Goal: Transaction & Acquisition: Book appointment/travel/reservation

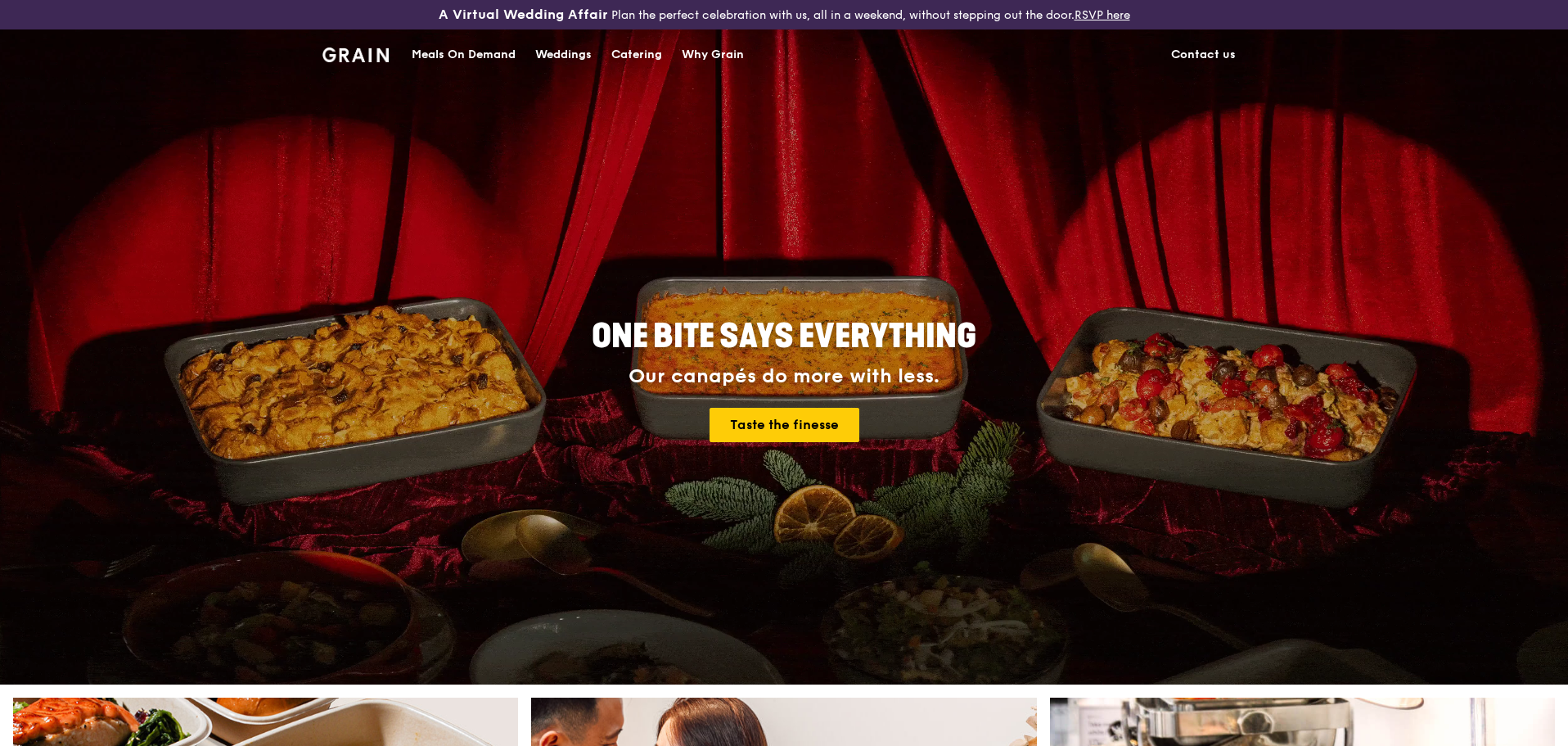
click at [623, 53] on div "Catering" at bounding box center [637, 55] width 51 height 49
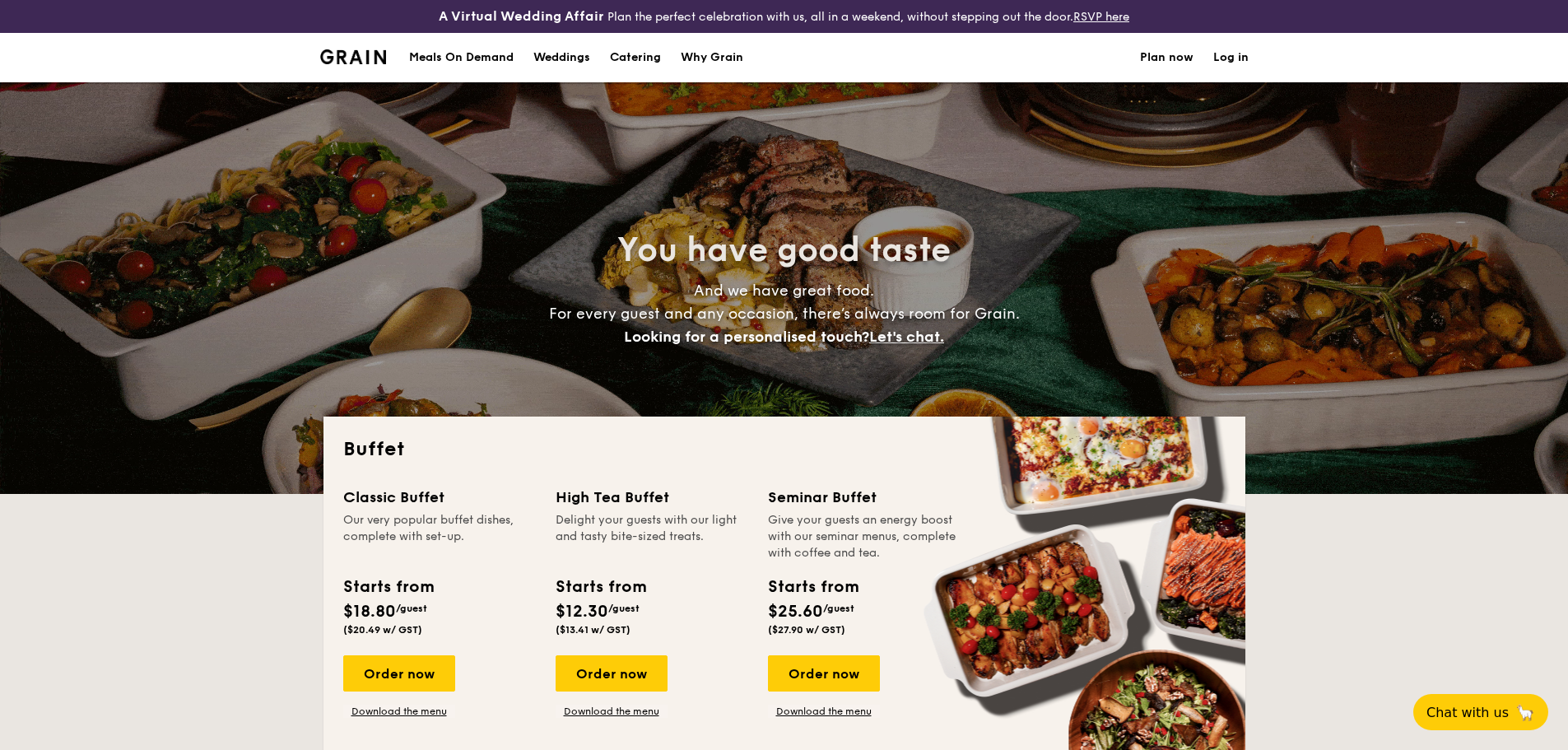
select select
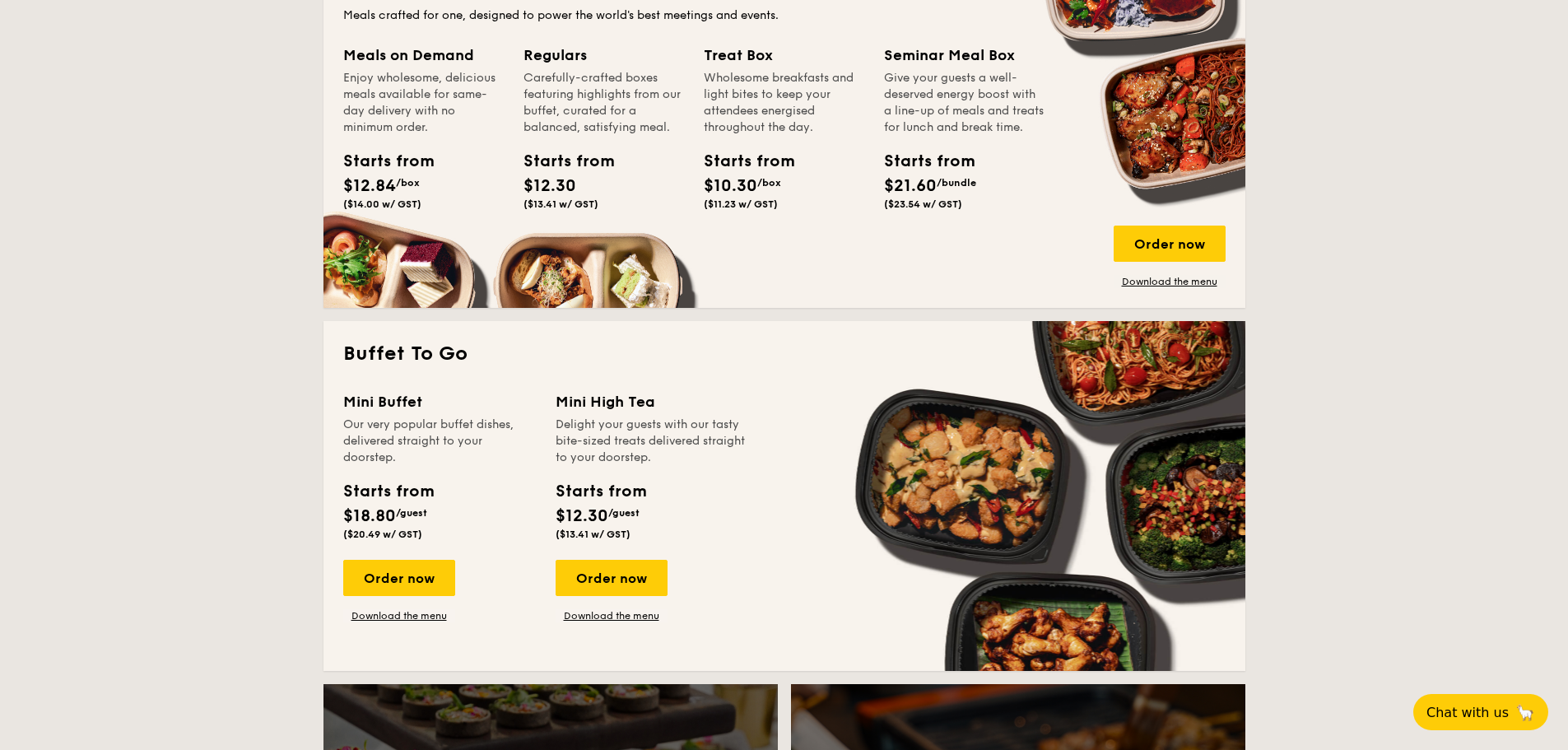
scroll to position [823, 0]
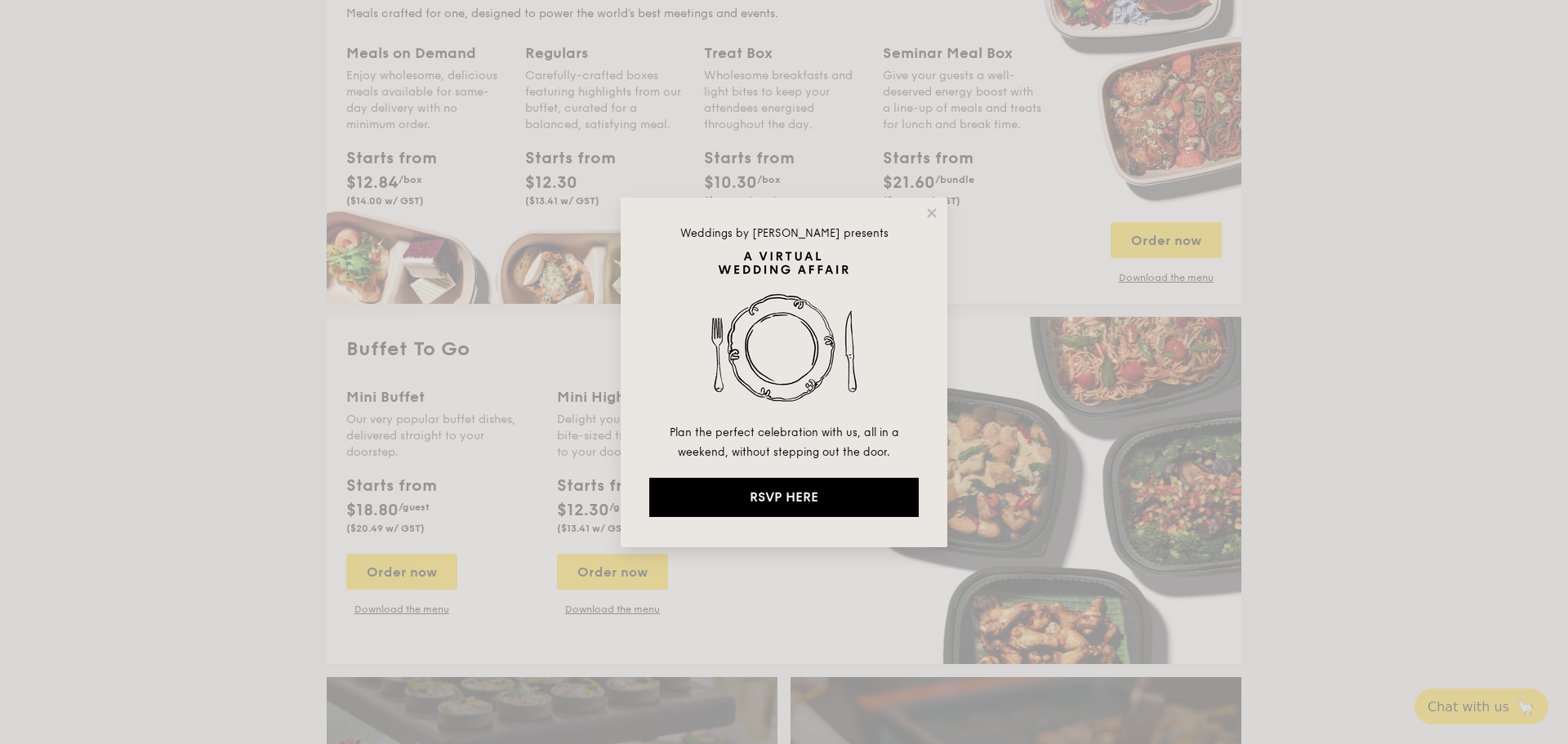
drag, startPoint x: 931, startPoint y: 208, endPoint x: 922, endPoint y: 226, distance: 20.1
click at [934, 210] on icon at bounding box center [932, 213] width 15 height 15
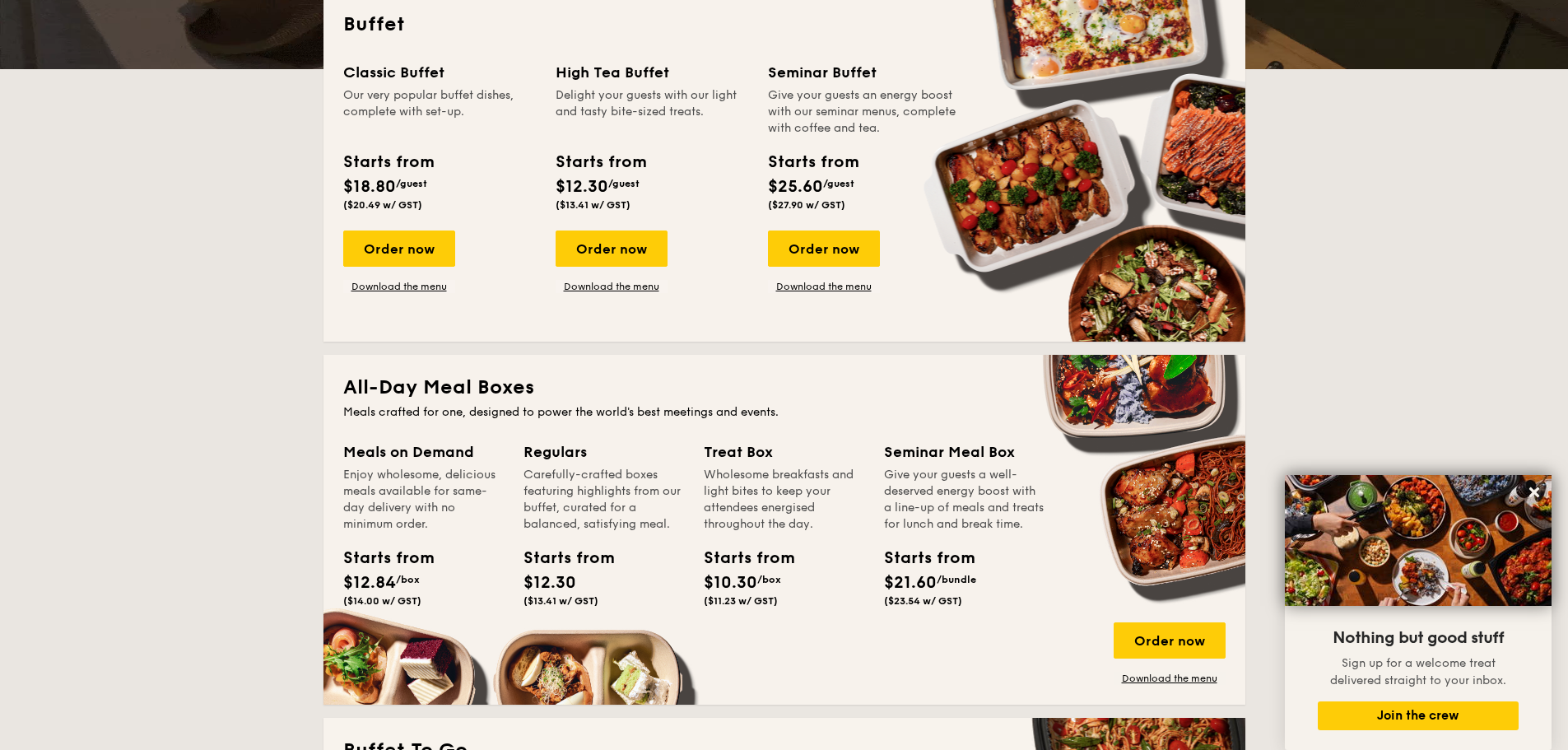
scroll to position [577, 0]
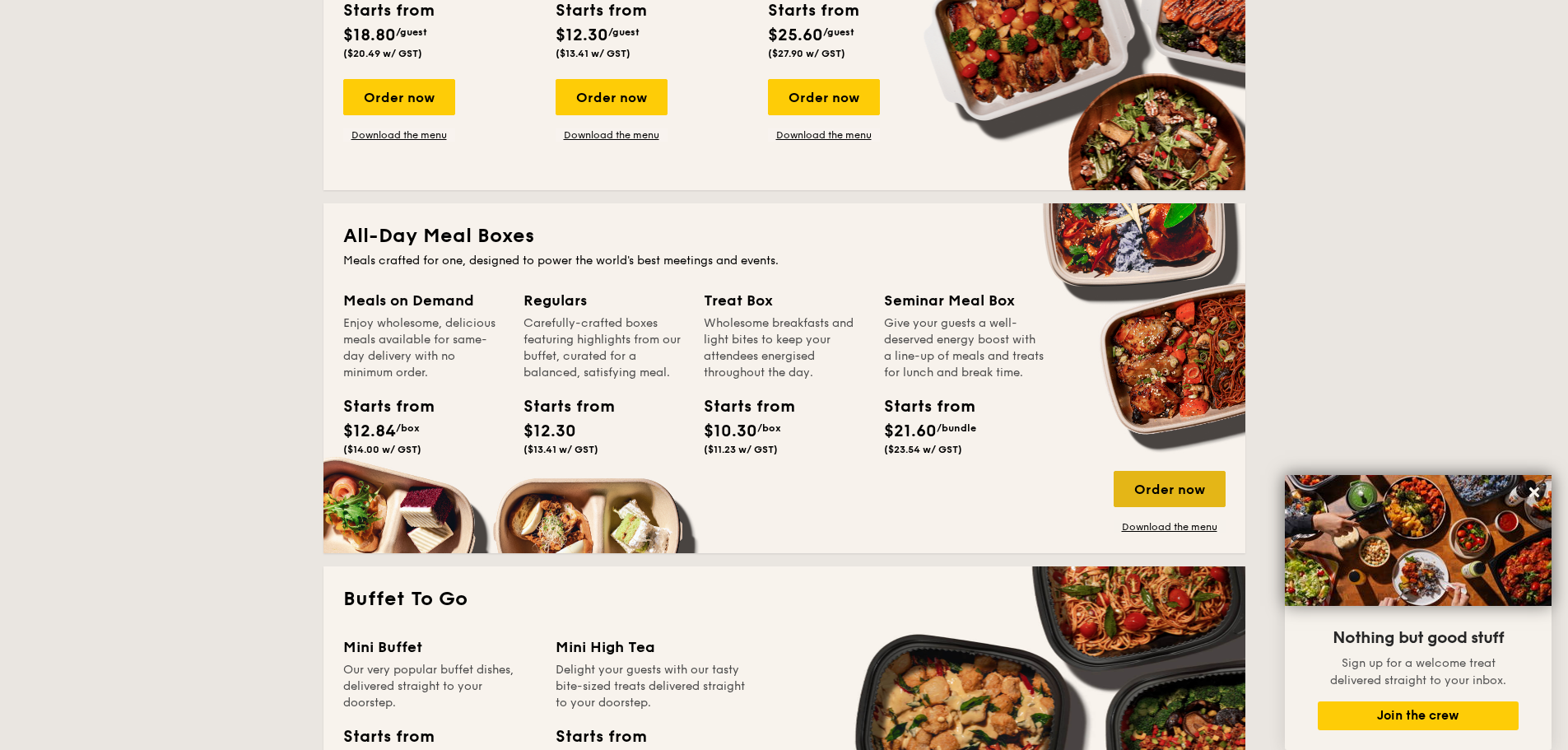
click at [1147, 506] on div "Order now" at bounding box center [1170, 489] width 112 height 36
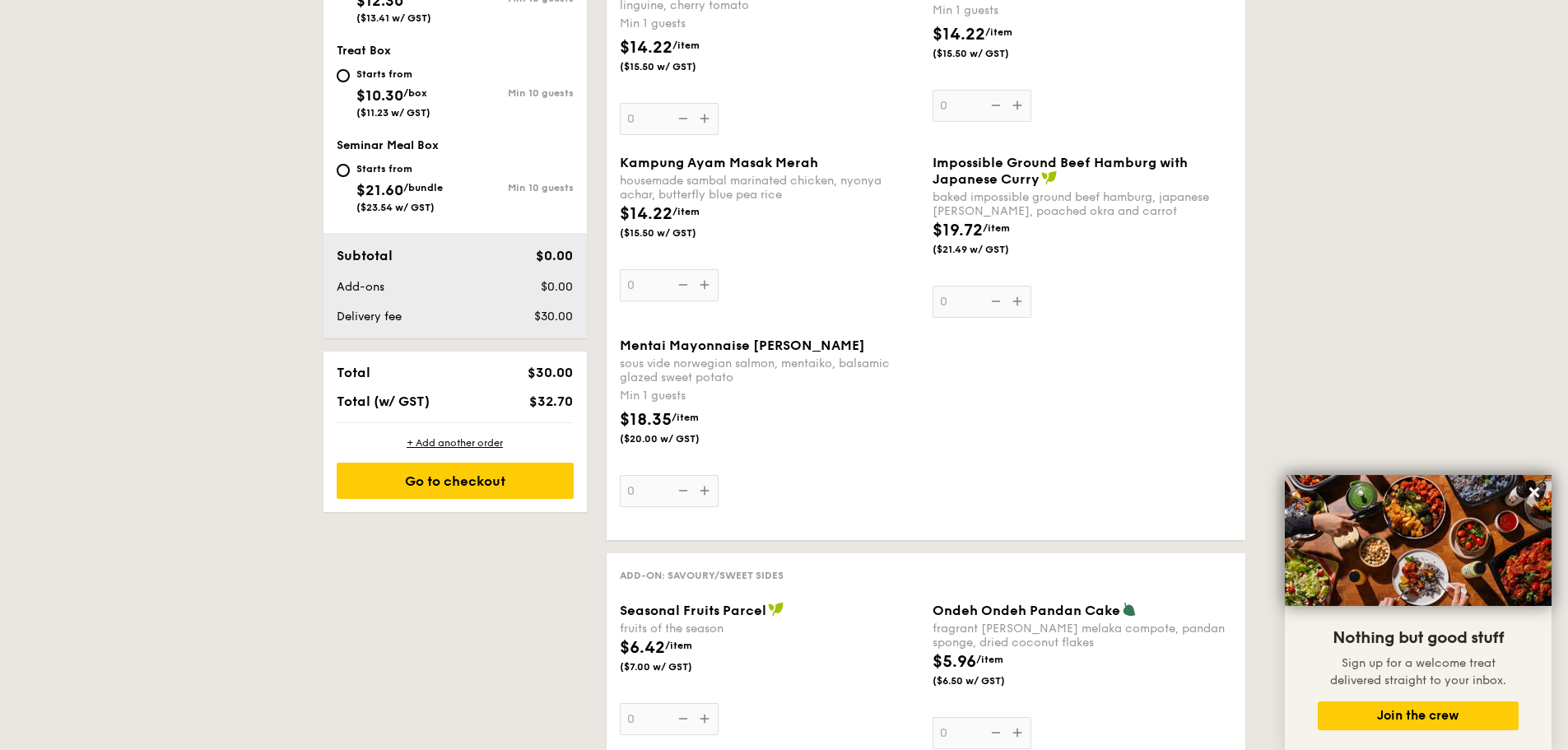
scroll to position [494, 0]
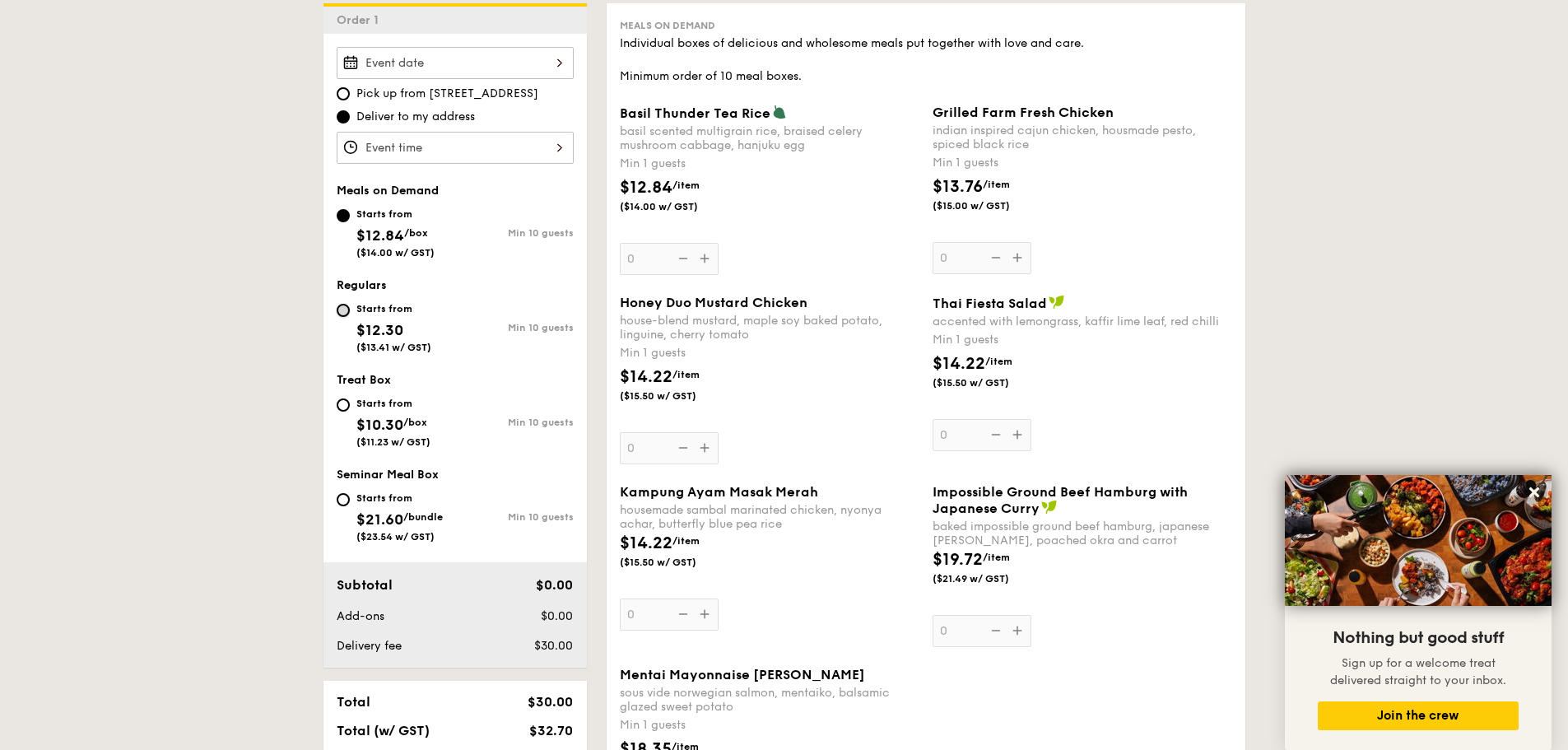
click at [349, 311] on input "Starts from $12.30 ($13.41 w/ GST) Min 10 guests" at bounding box center [344, 311] width 13 height 13
radio input "true"
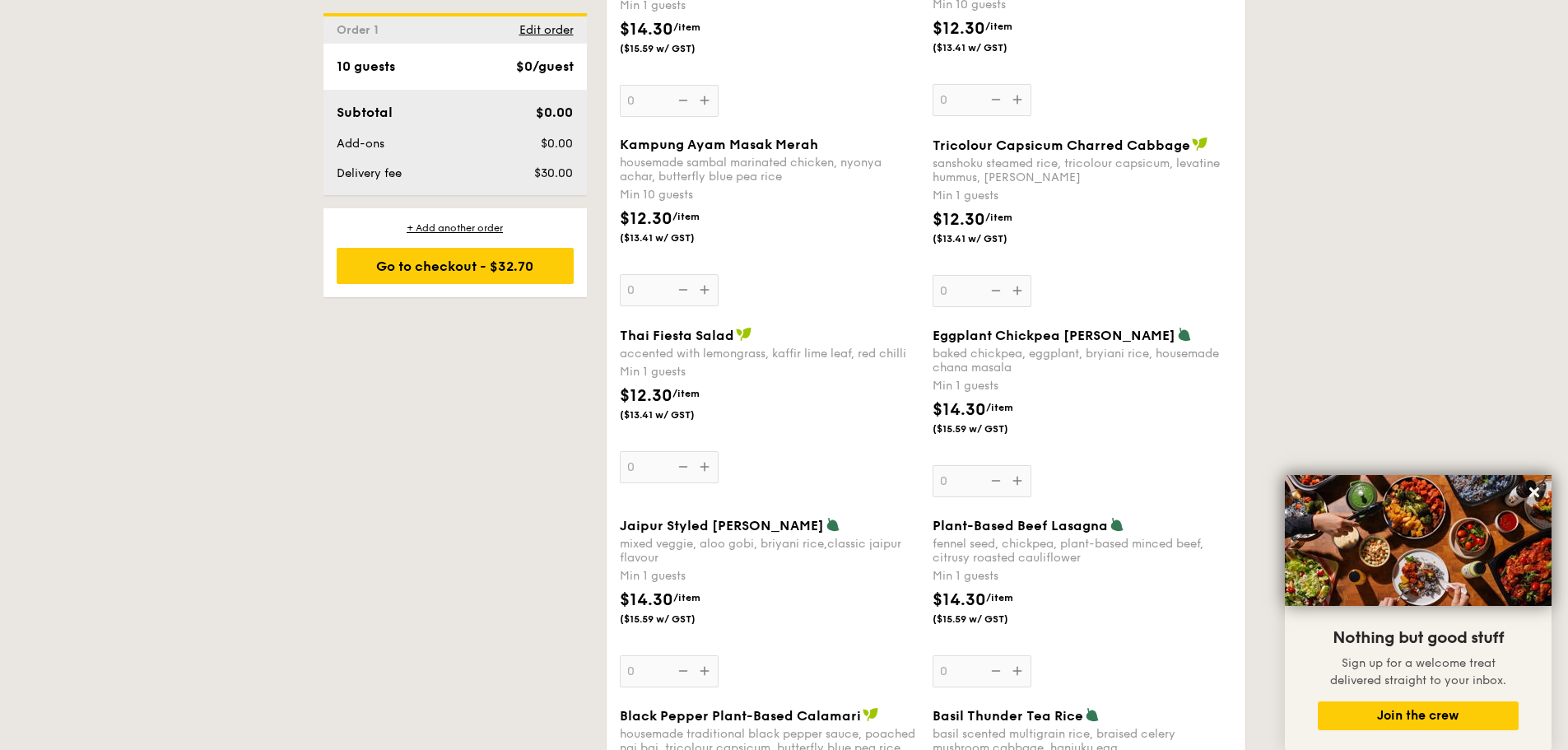
scroll to position [1564, 0]
